Goal: Find specific page/section: Find specific page/section

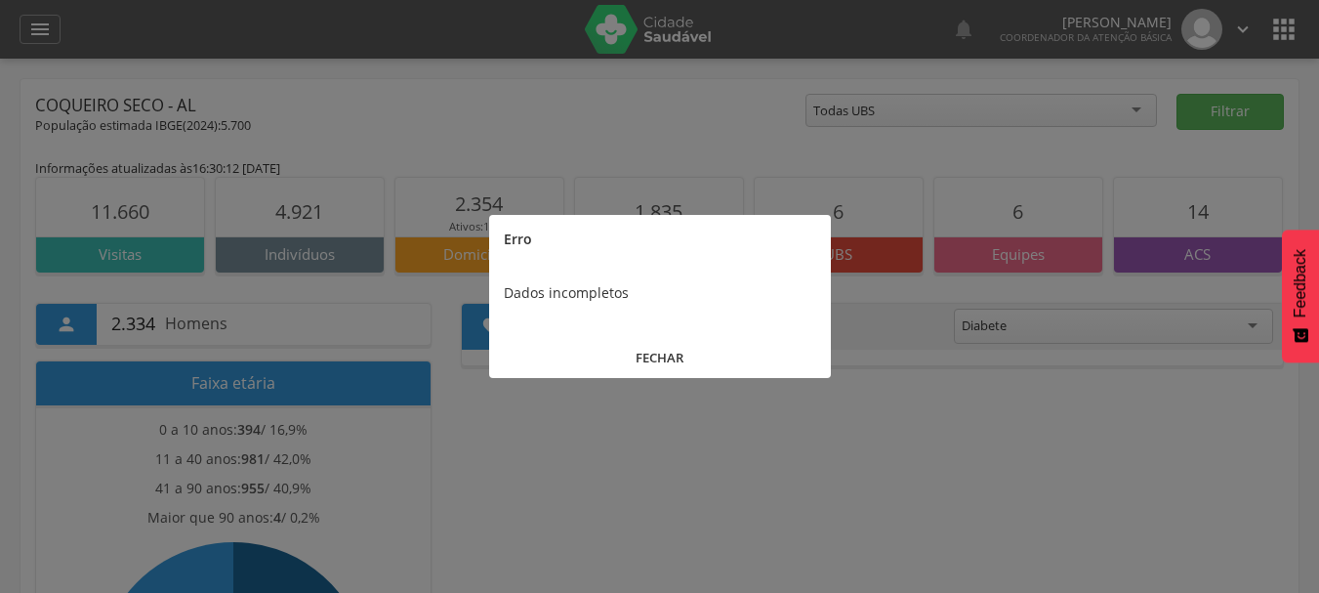
click at [667, 358] on button "FECHAR" at bounding box center [660, 358] width 342 height 42
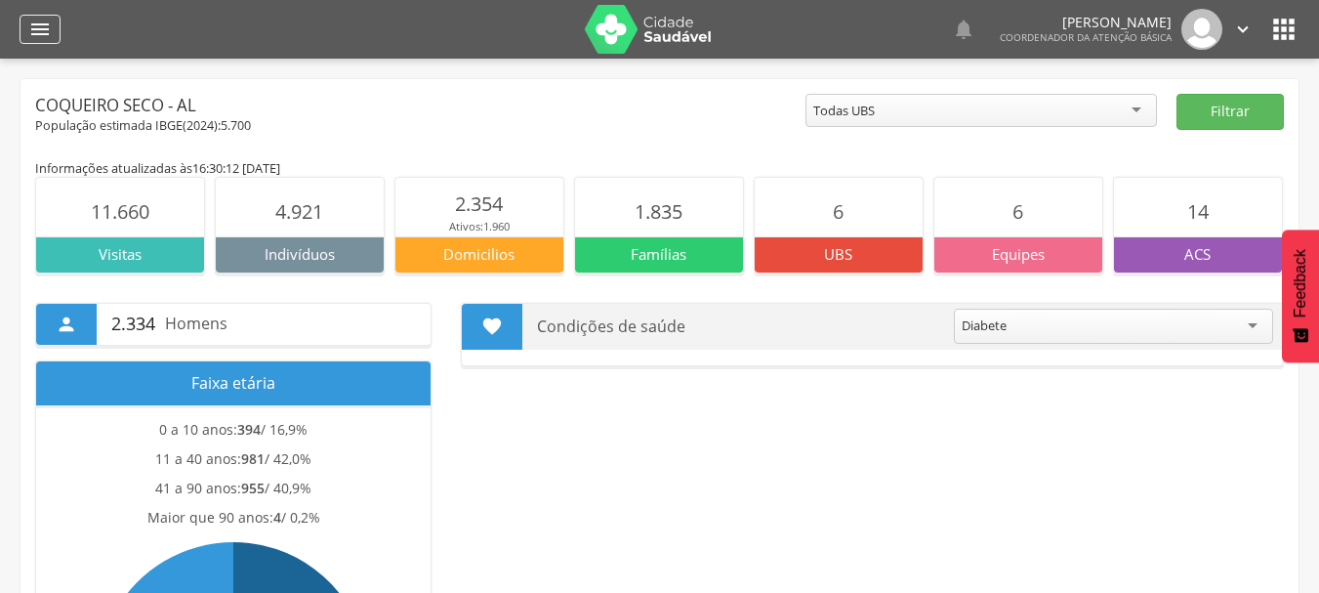
click at [46, 36] on icon "" at bounding box center [39, 29] width 23 height 23
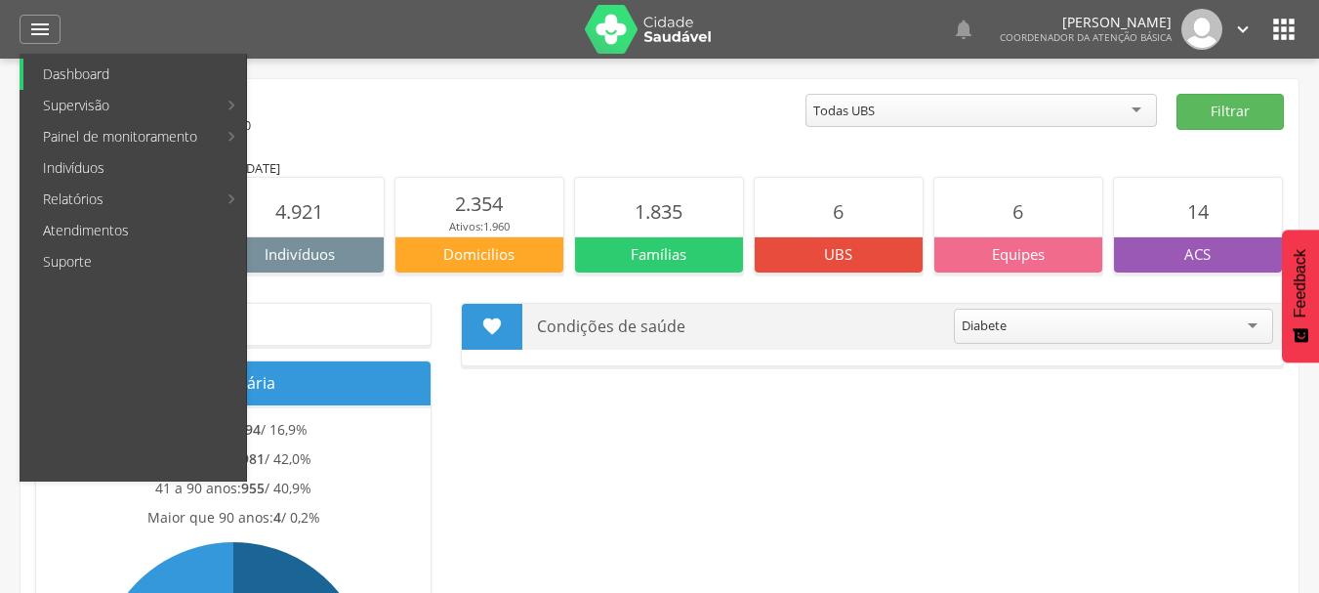
click at [102, 82] on link "Dashboard" at bounding box center [134, 74] width 223 height 31
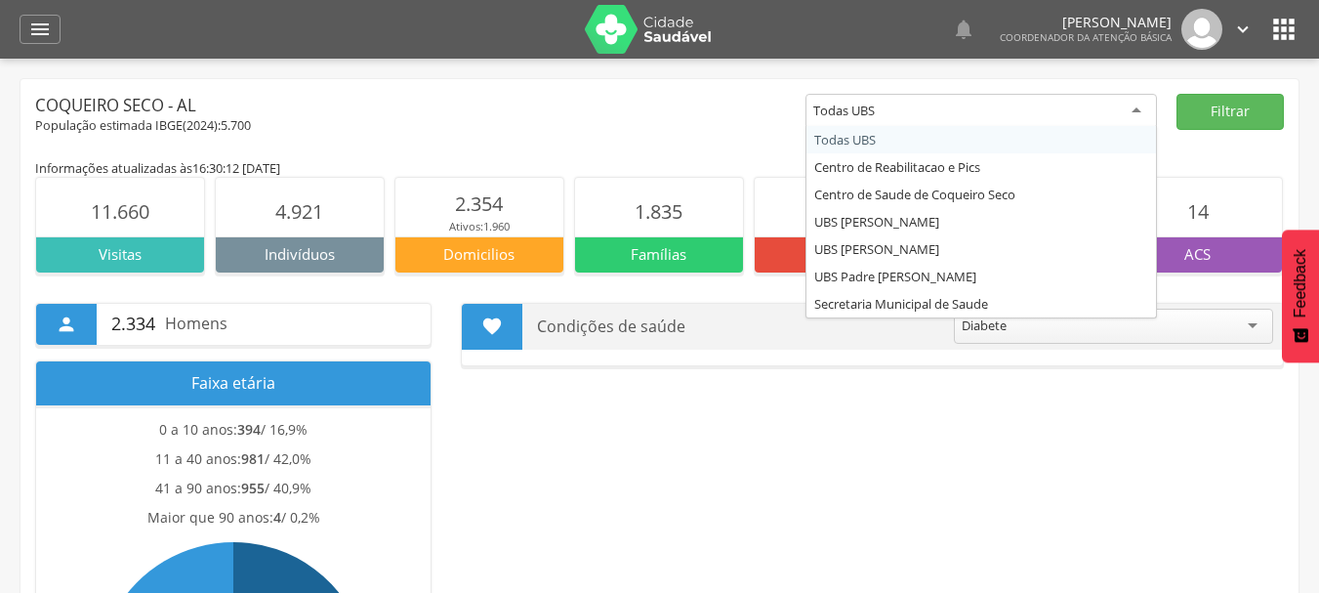
click at [1044, 106] on div "Todas UBS" at bounding box center [980, 111] width 351 height 35
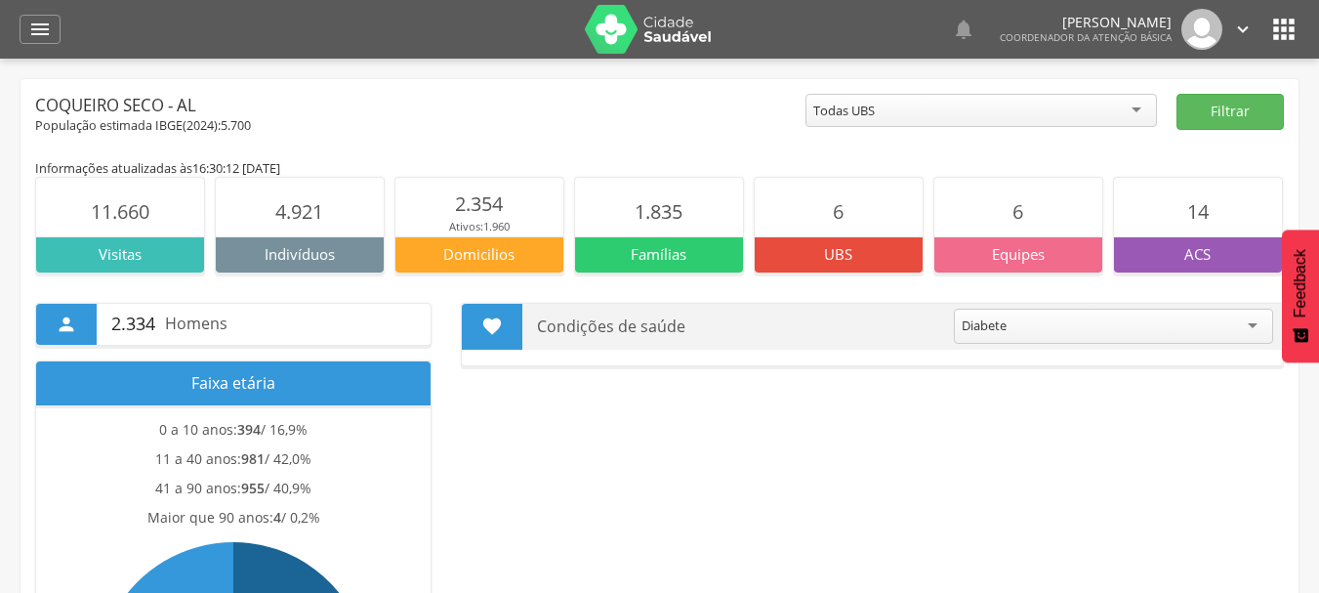
click at [1045, 106] on div "Todas UBS" at bounding box center [980, 110] width 351 height 33
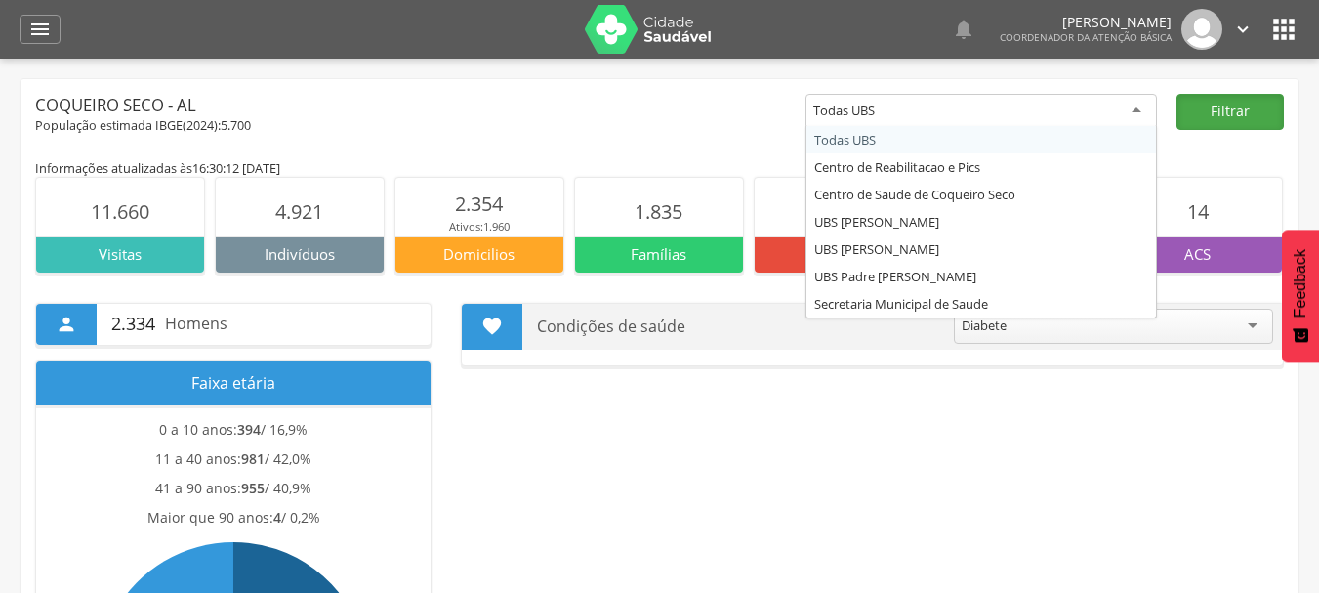
click at [1251, 103] on button "Filtrar" at bounding box center [1230, 112] width 107 height 36
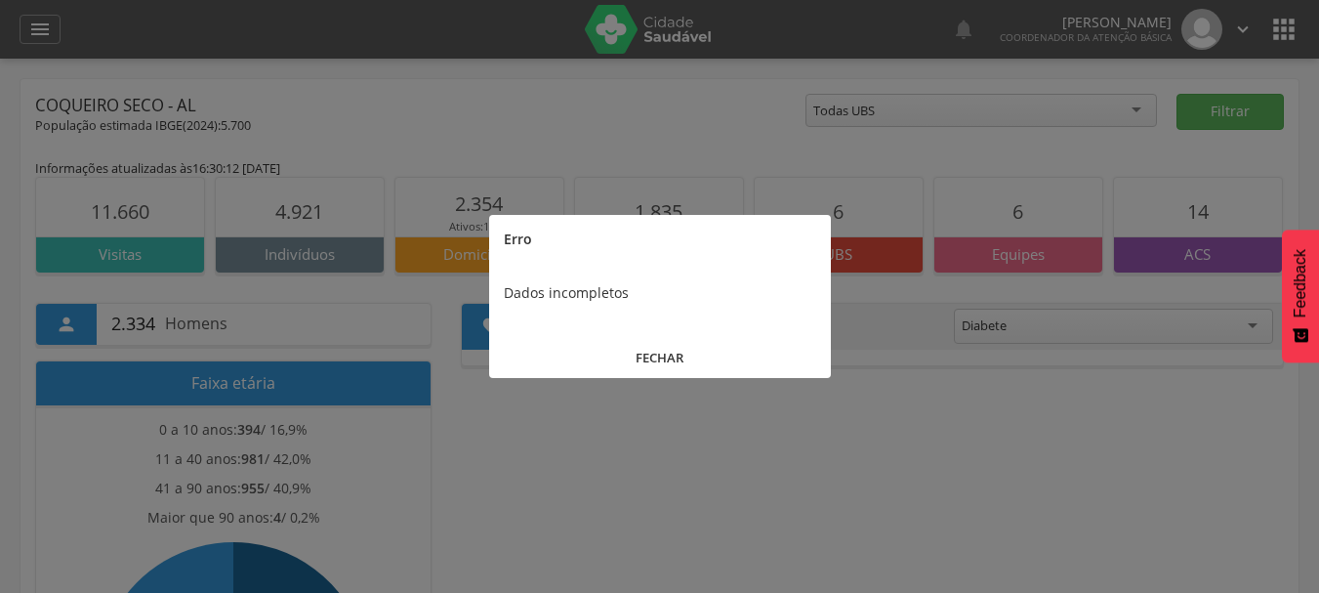
click at [670, 361] on button "FECHAR" at bounding box center [660, 358] width 342 height 42
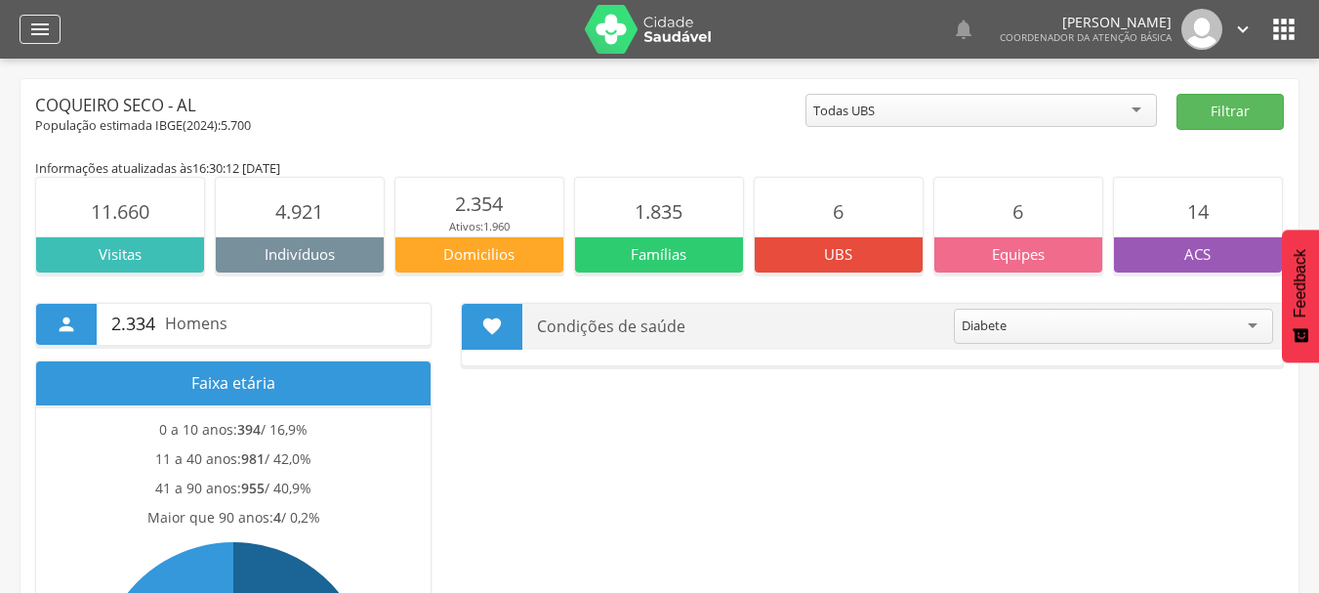
click at [27, 30] on div "" at bounding box center [40, 29] width 41 height 29
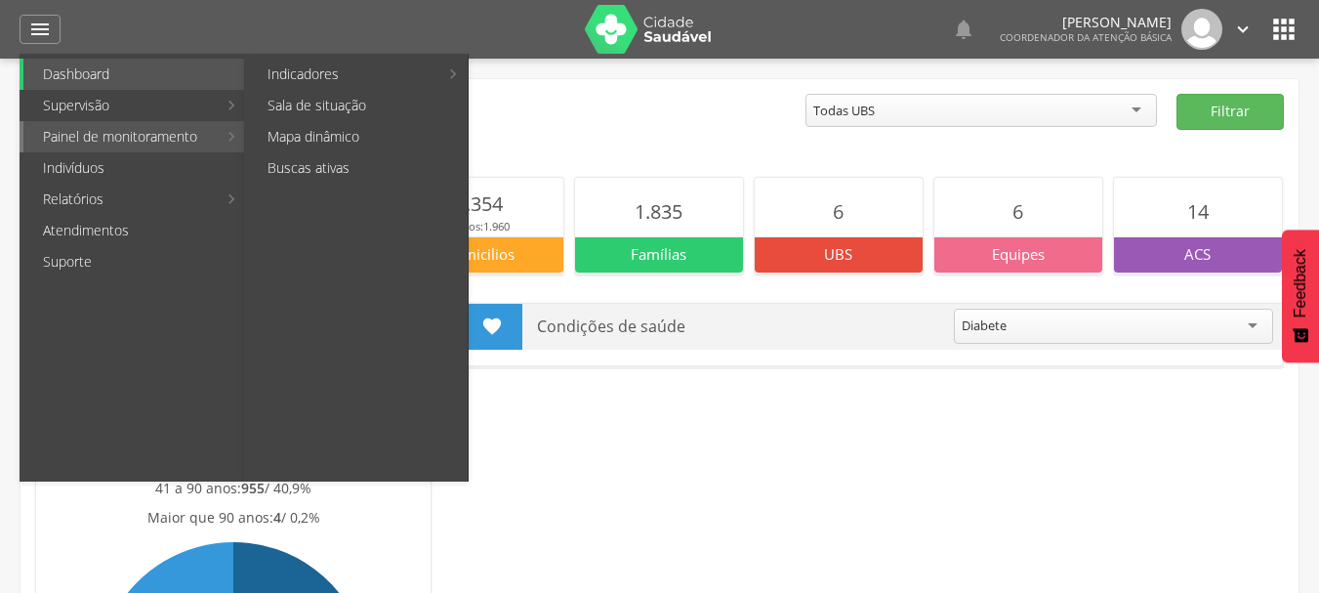
click at [127, 135] on link "Painel de monitoramento" at bounding box center [119, 136] width 193 height 31
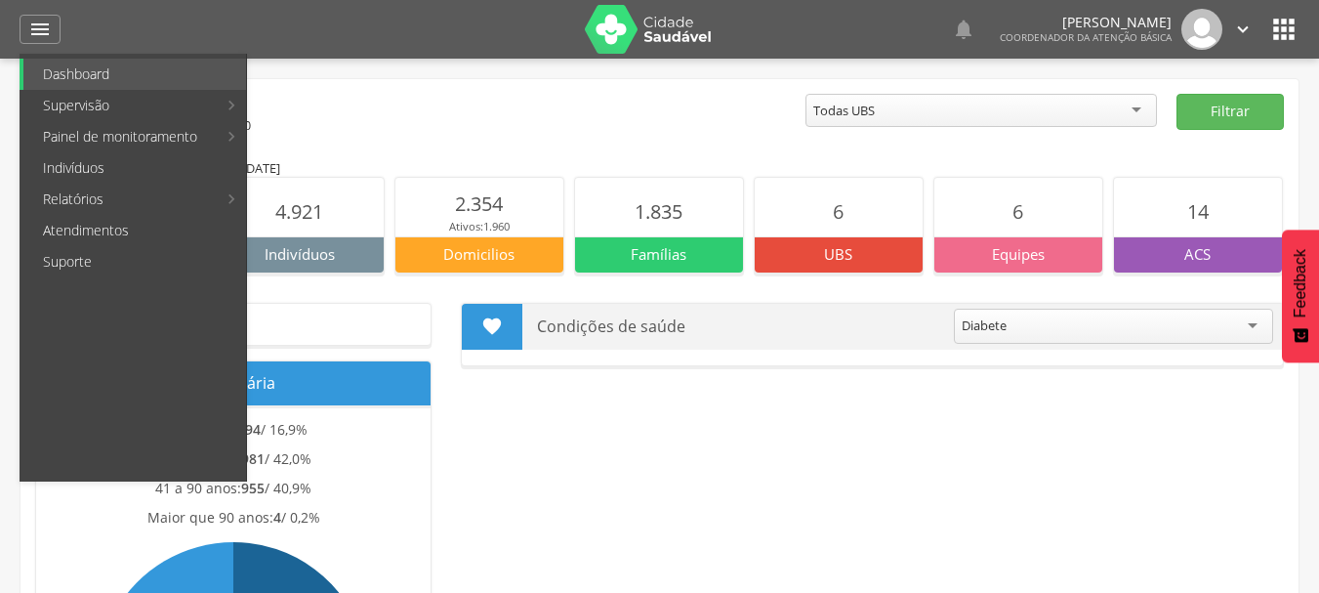
click at [547, 102] on div "Coqueiro Seco - AL" at bounding box center [420, 105] width 770 height 23
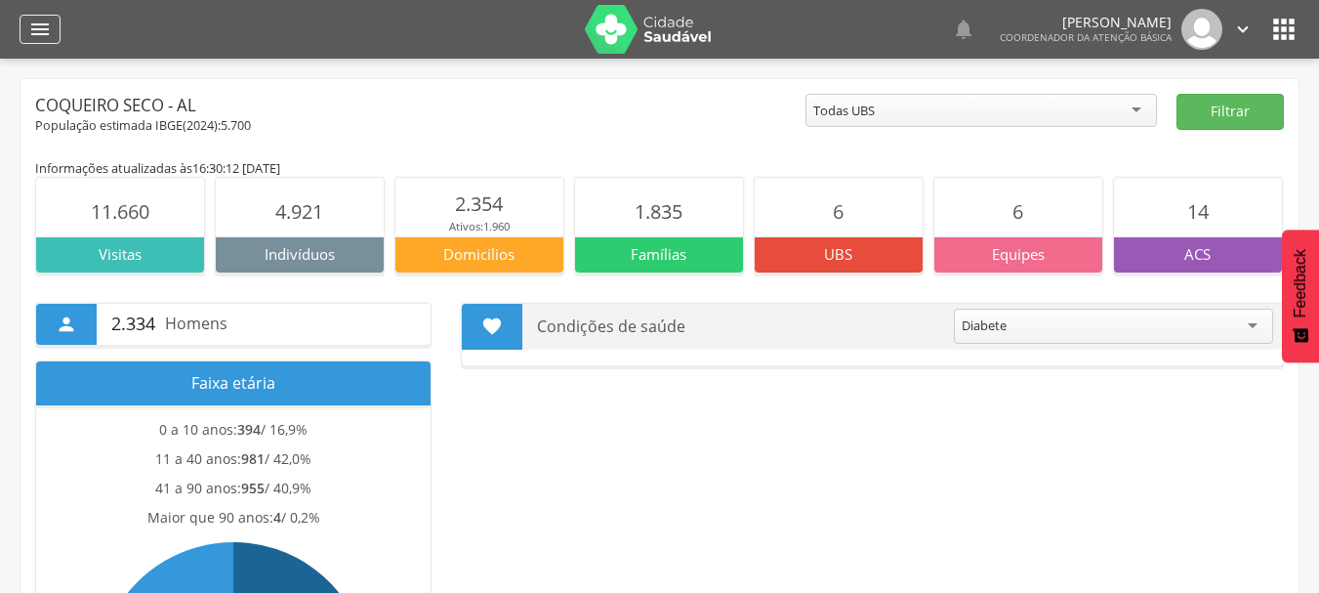
click at [47, 31] on icon "" at bounding box center [39, 29] width 23 height 23
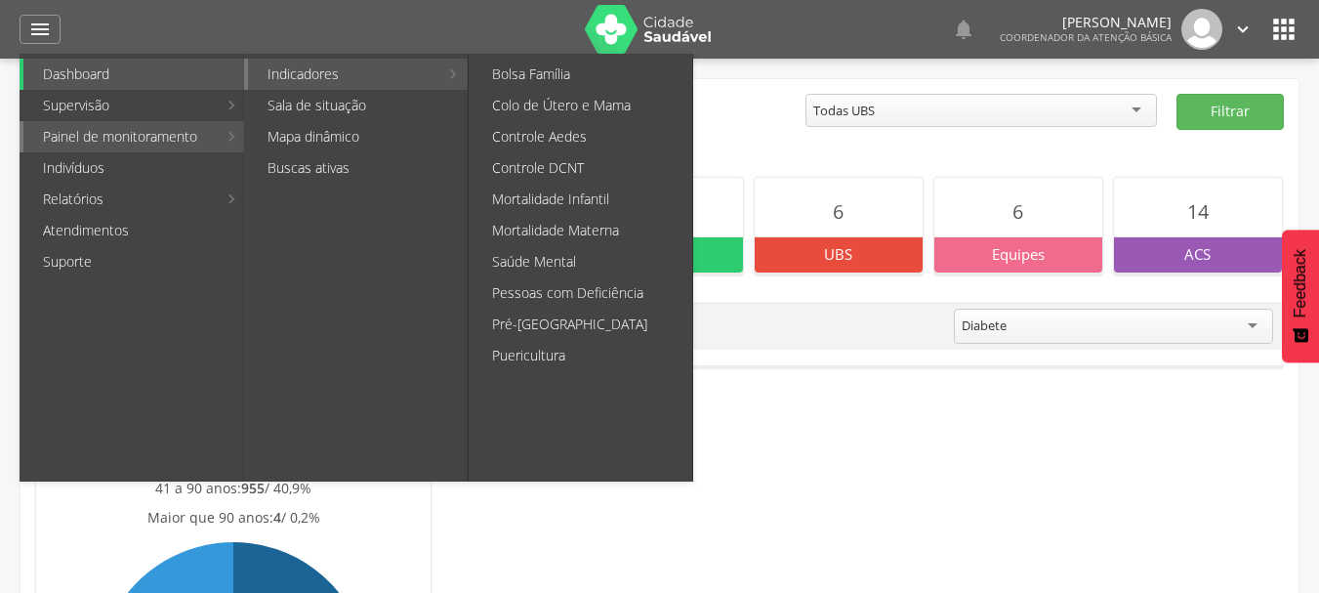
click at [311, 69] on link "Indicadores" at bounding box center [343, 74] width 190 height 31
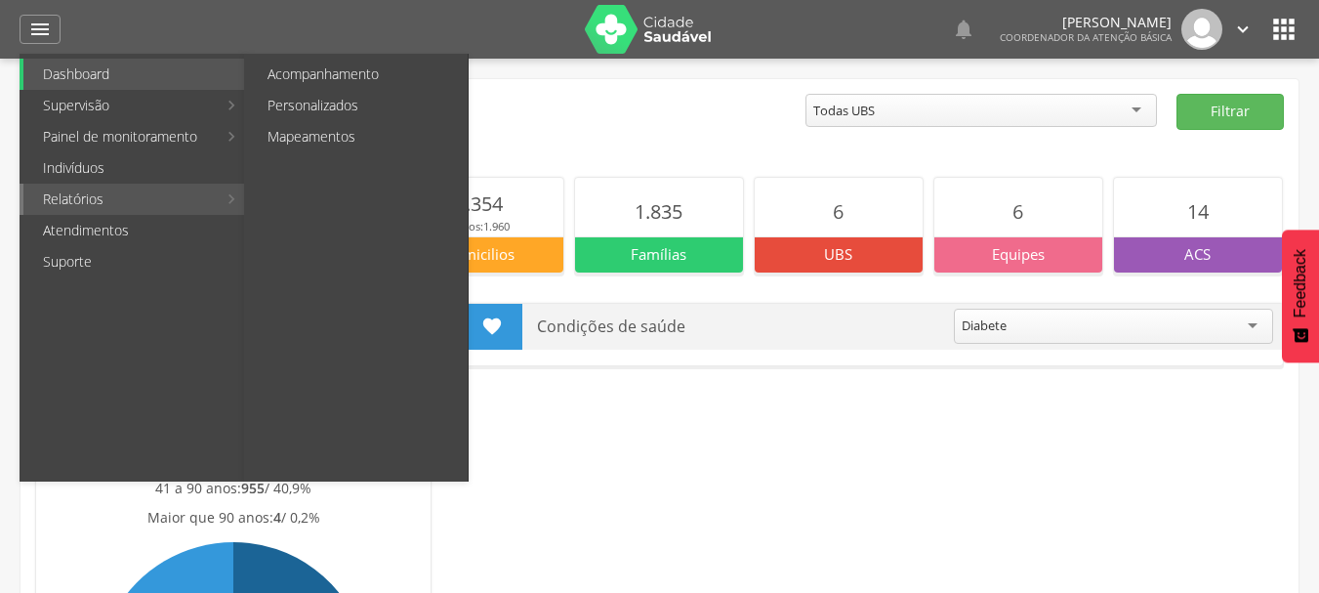
click at [211, 202] on link "Relatórios" at bounding box center [119, 199] width 193 height 31
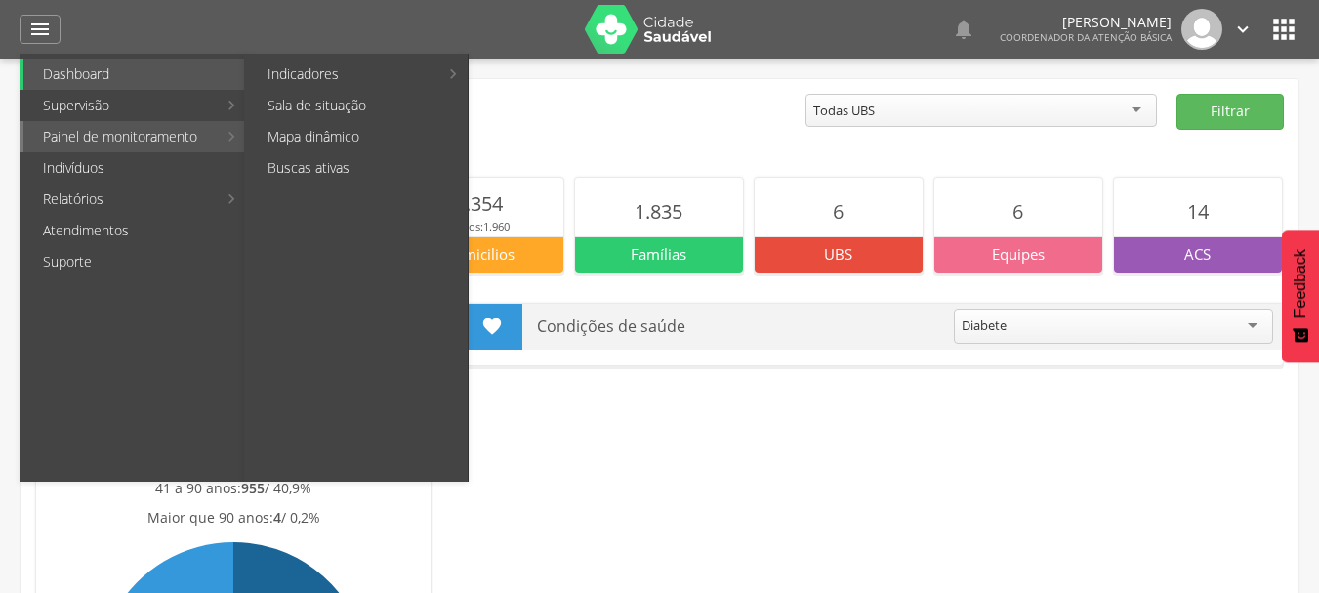
click at [205, 133] on link "Painel de monitoramento" at bounding box center [119, 136] width 193 height 31
click at [229, 136] on li "Painel de monitoramento Indicadores Bolsa Família Colo de Útero e Mama Controle…" at bounding box center [133, 136] width 227 height 31
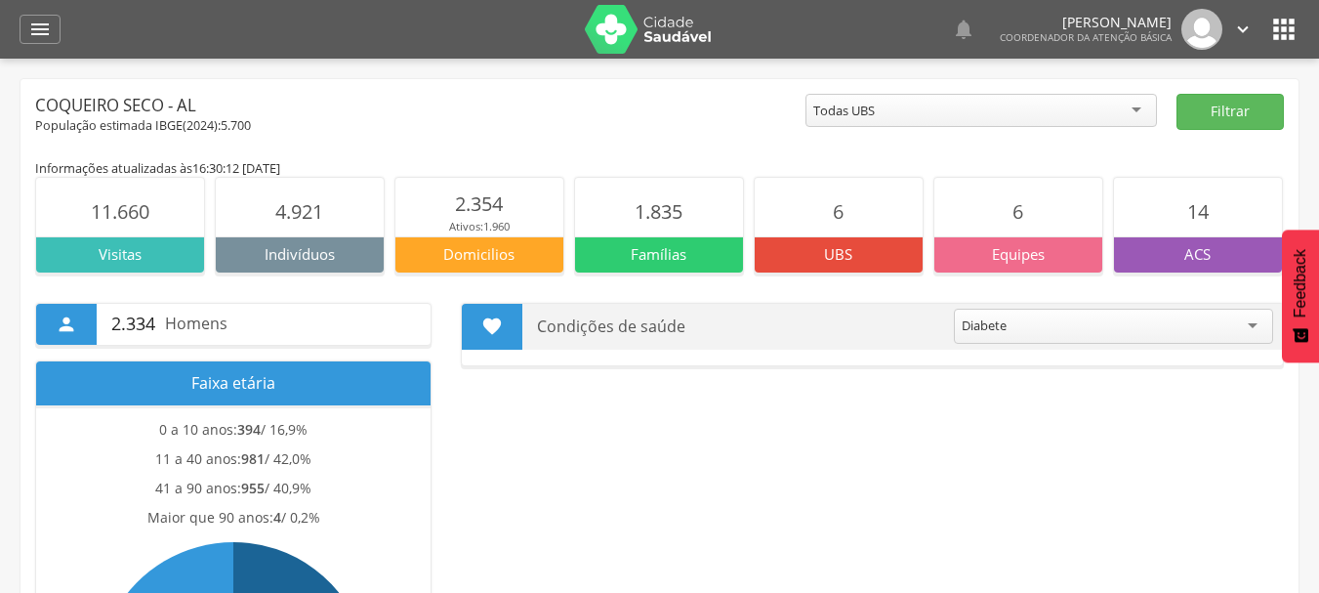
click at [950, 105] on div "Todas UBS" at bounding box center [980, 110] width 351 height 33
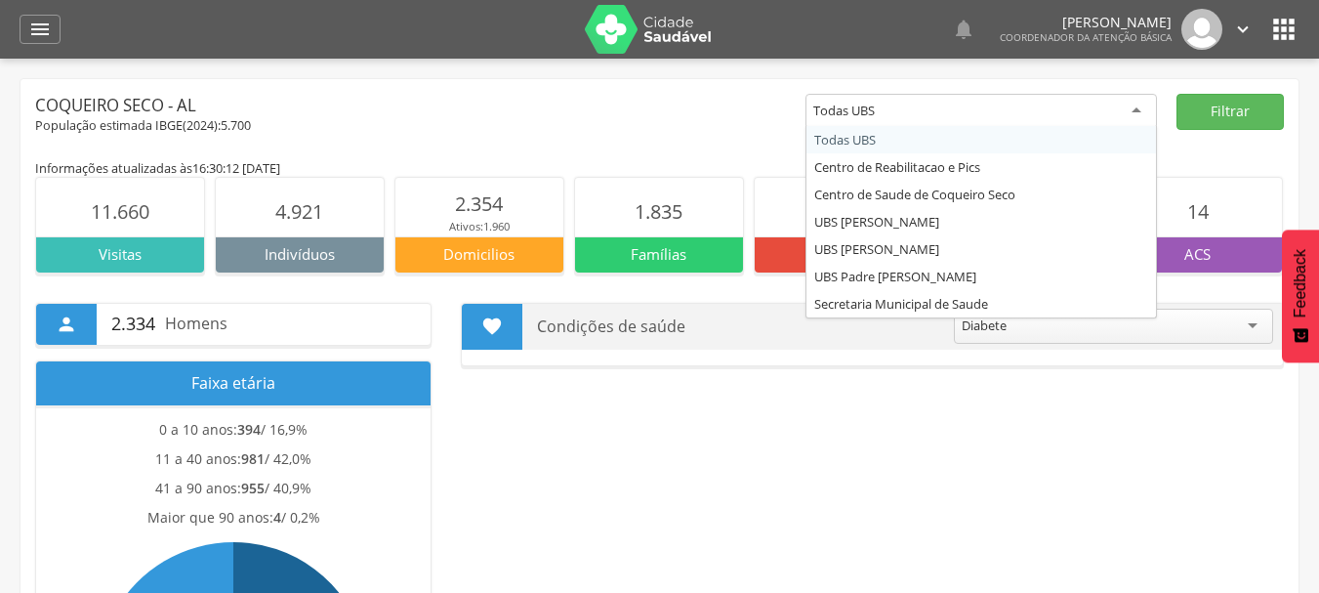
click at [950, 108] on div "Todas UBS" at bounding box center [980, 111] width 351 height 35
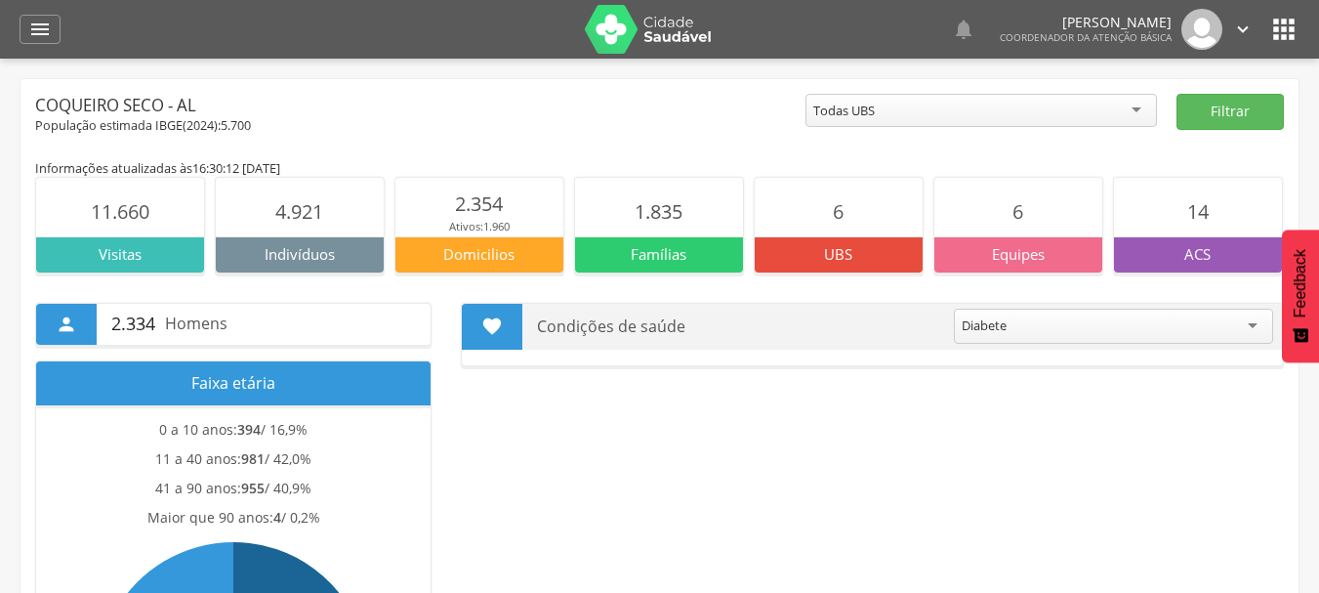
click at [694, 33] on img at bounding box center [648, 29] width 127 height 49
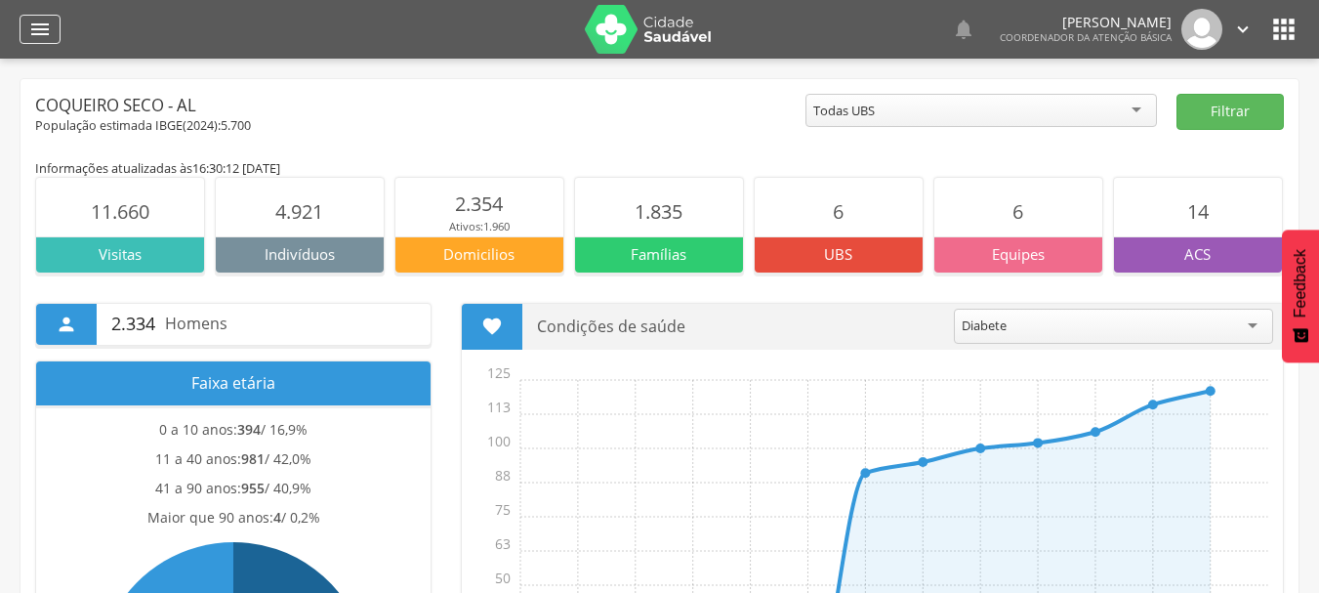
click at [35, 30] on icon "" at bounding box center [39, 29] width 23 height 23
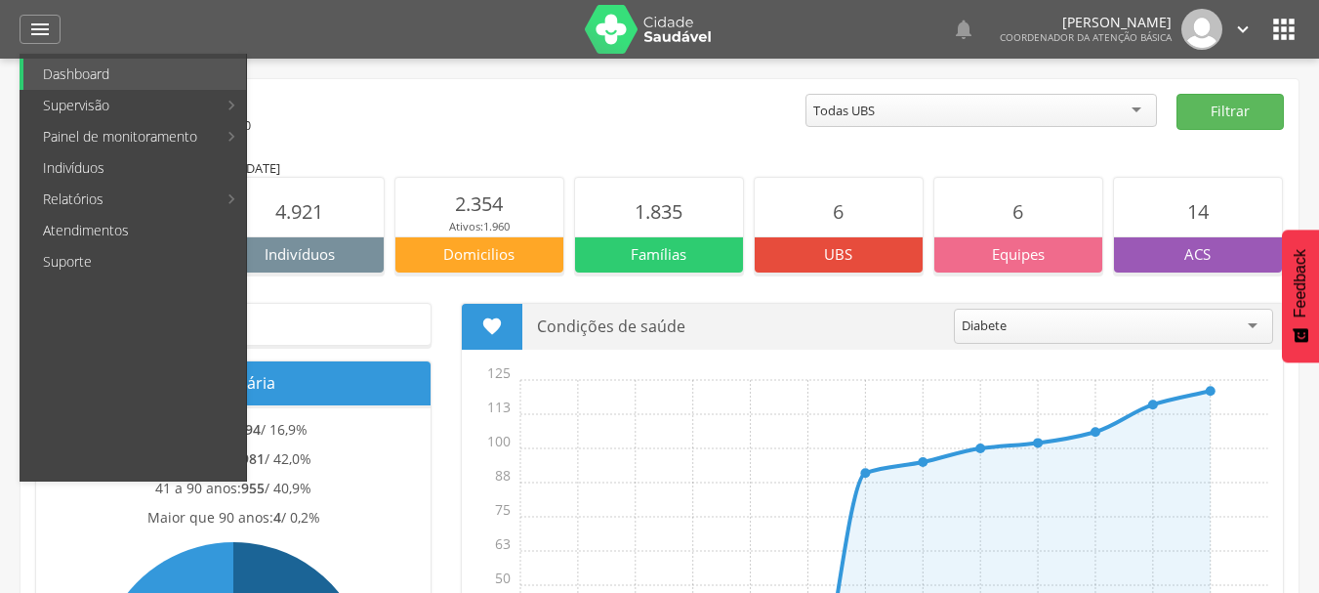
click at [485, 103] on div "Coqueiro Seco - AL" at bounding box center [420, 105] width 770 height 23
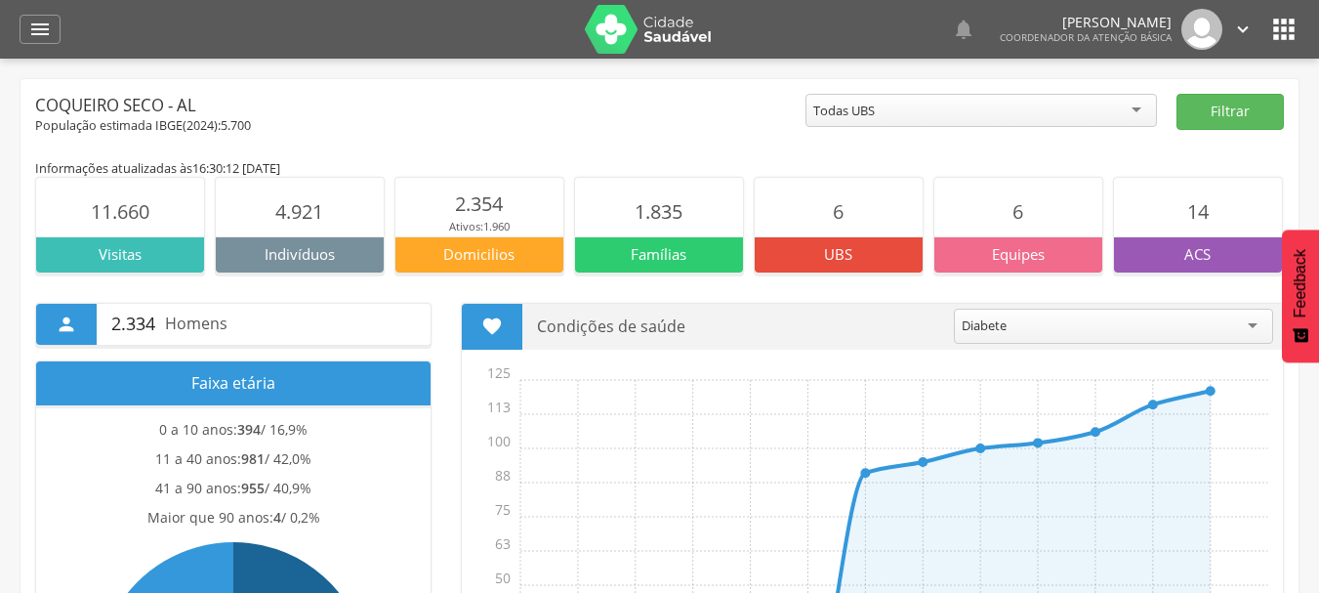
click at [693, 35] on img at bounding box center [648, 29] width 127 height 49
click at [41, 34] on icon "" at bounding box center [39, 29] width 23 height 23
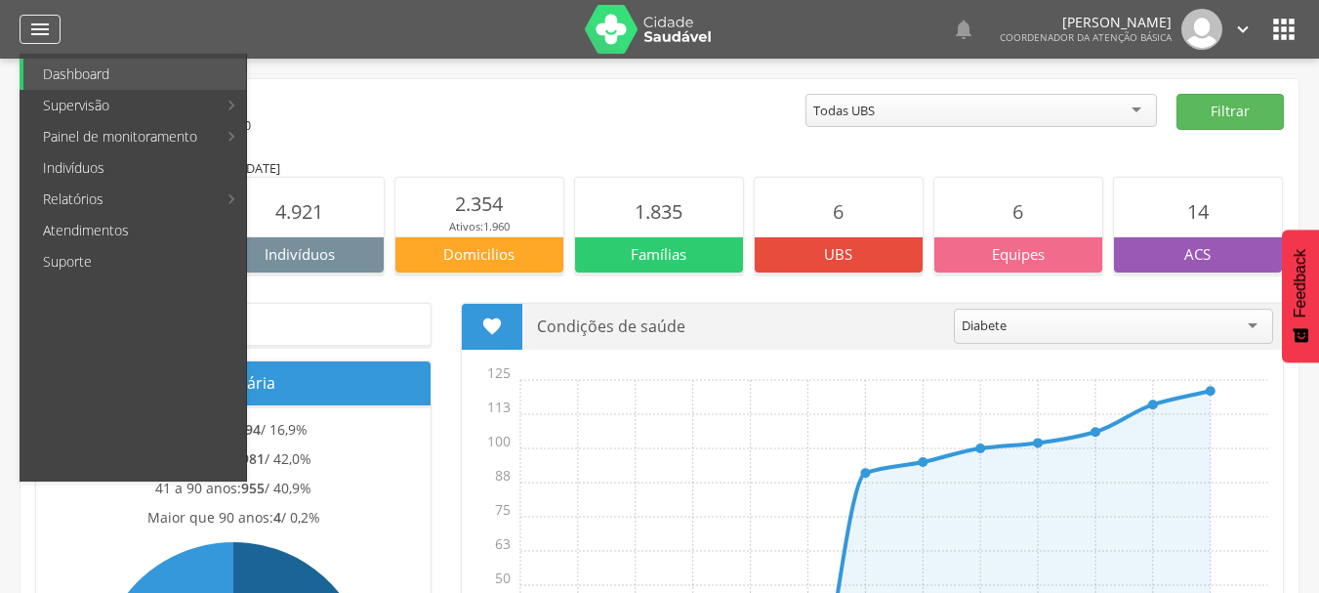
click at [21, 21] on div "" at bounding box center [40, 29] width 41 height 29
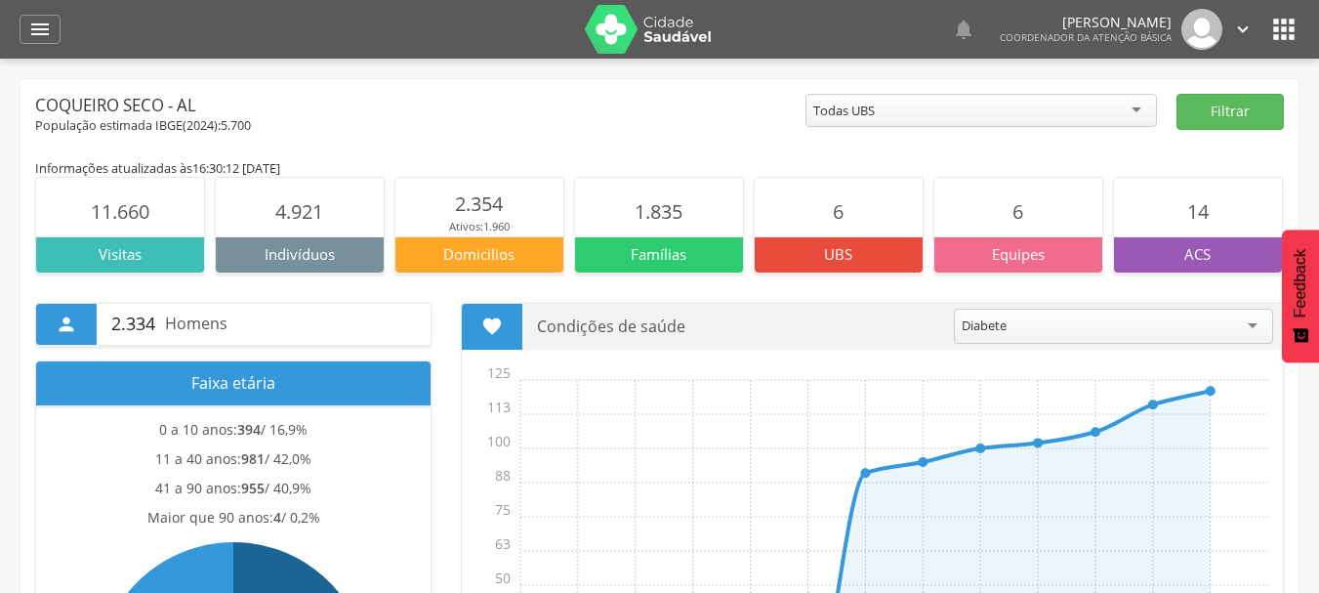
click at [1293, 21] on icon "" at bounding box center [1283, 29] width 31 height 31
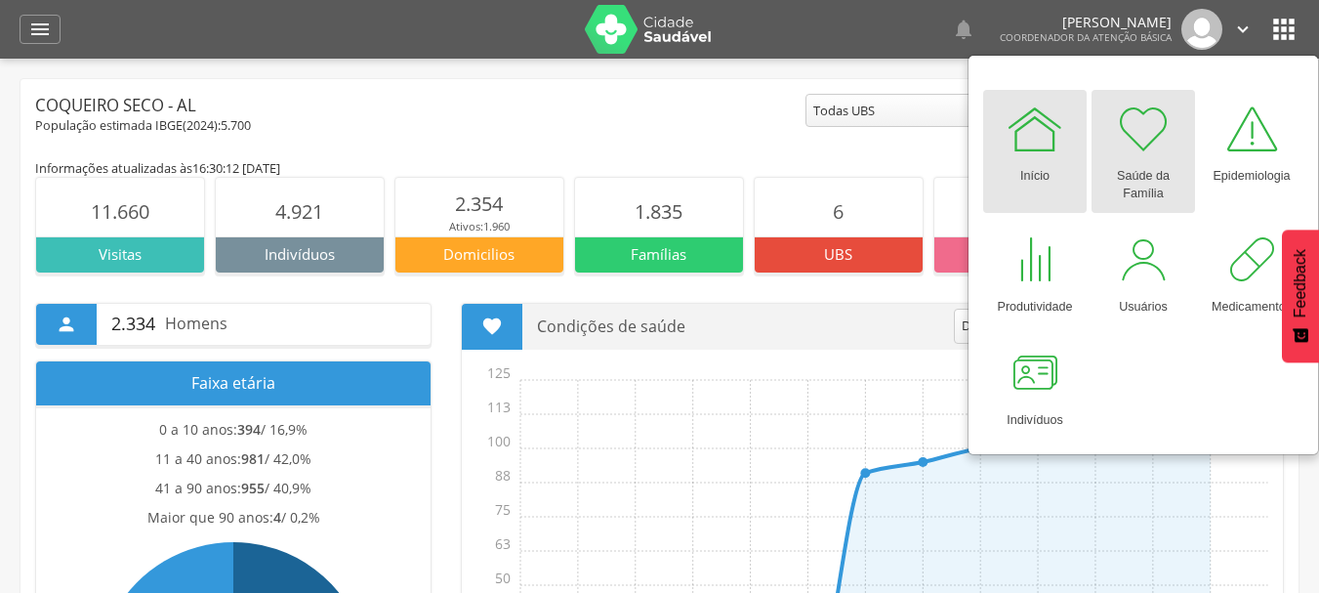
click at [1148, 142] on div at bounding box center [1143, 129] width 59 height 59
